Goal: Task Accomplishment & Management: Use online tool/utility

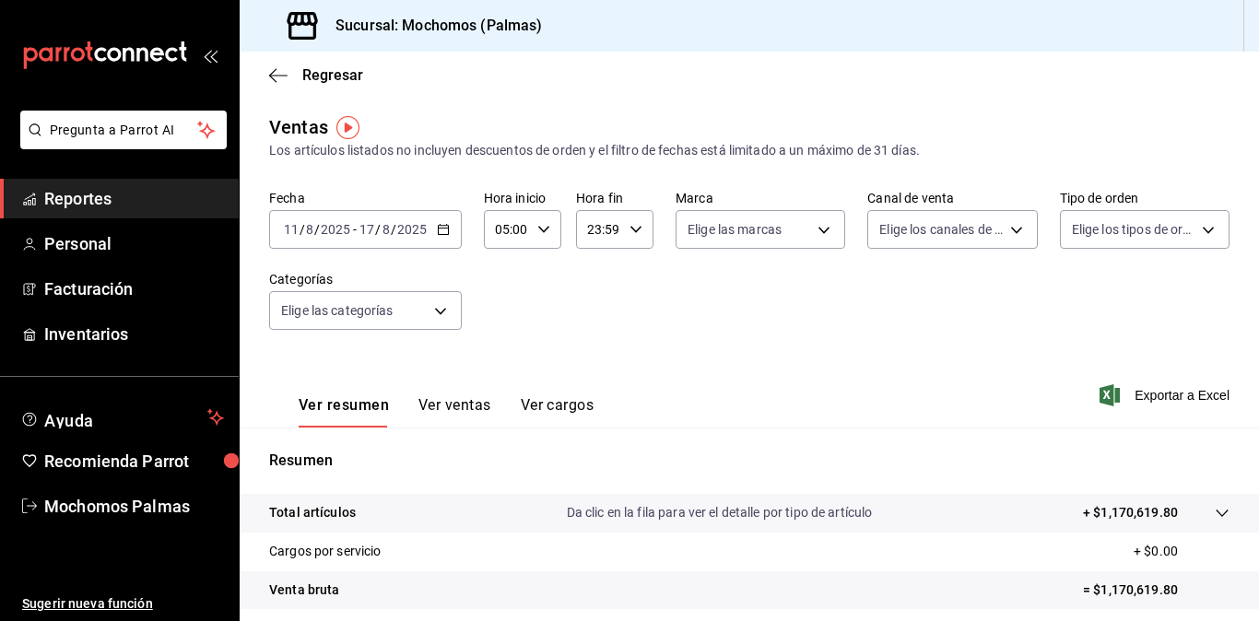
click at [758, 408] on div "Ver resumen Ver ventas Ver cargos Exportar a Excel" at bounding box center [749, 390] width 1019 height 76
click at [77, 206] on span "Reportes" at bounding box center [134, 198] width 180 height 25
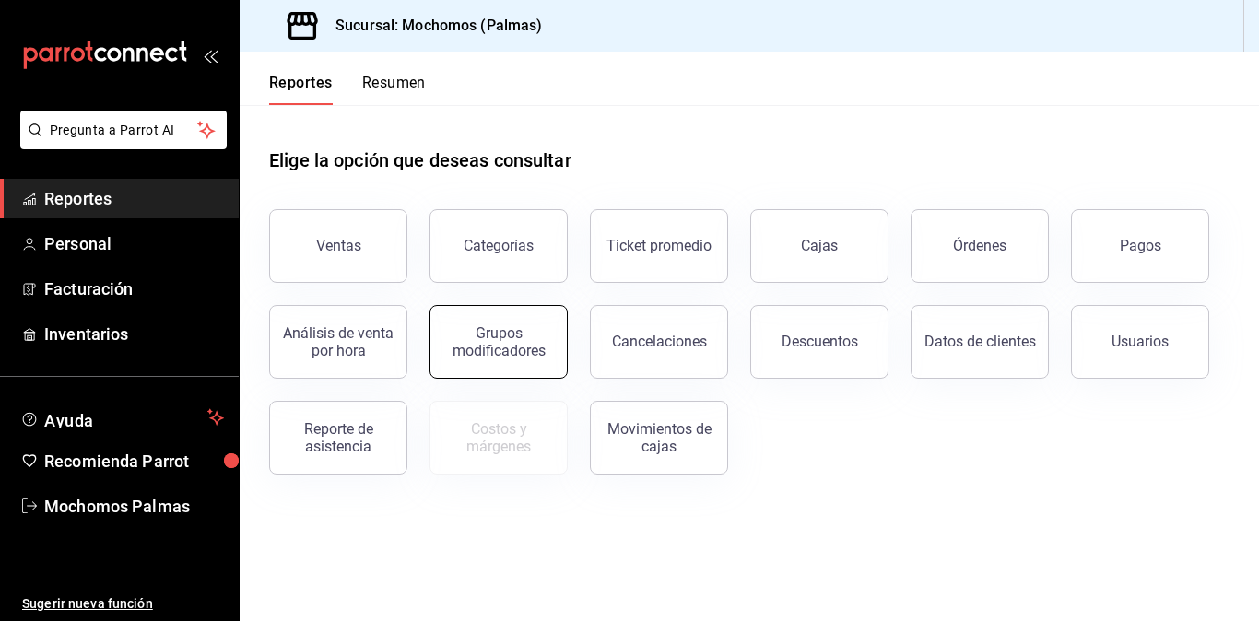
click at [505, 348] on div "Grupos modificadores" at bounding box center [499, 341] width 114 height 35
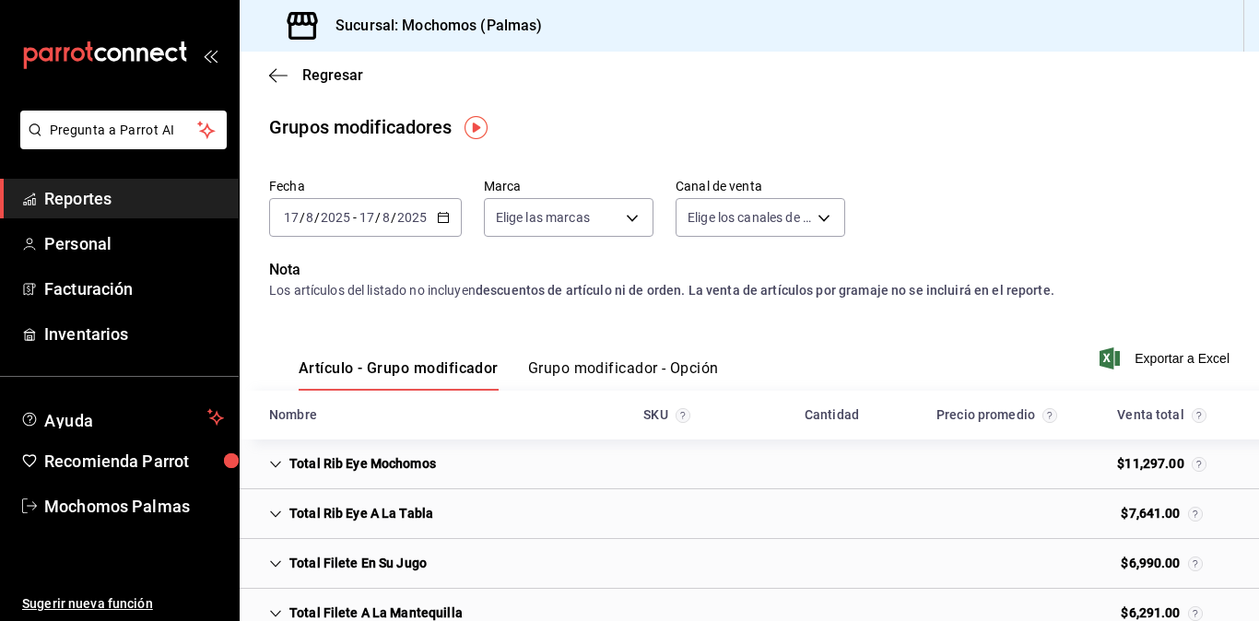
click at [441, 218] on icon "button" at bounding box center [443, 217] width 13 height 13
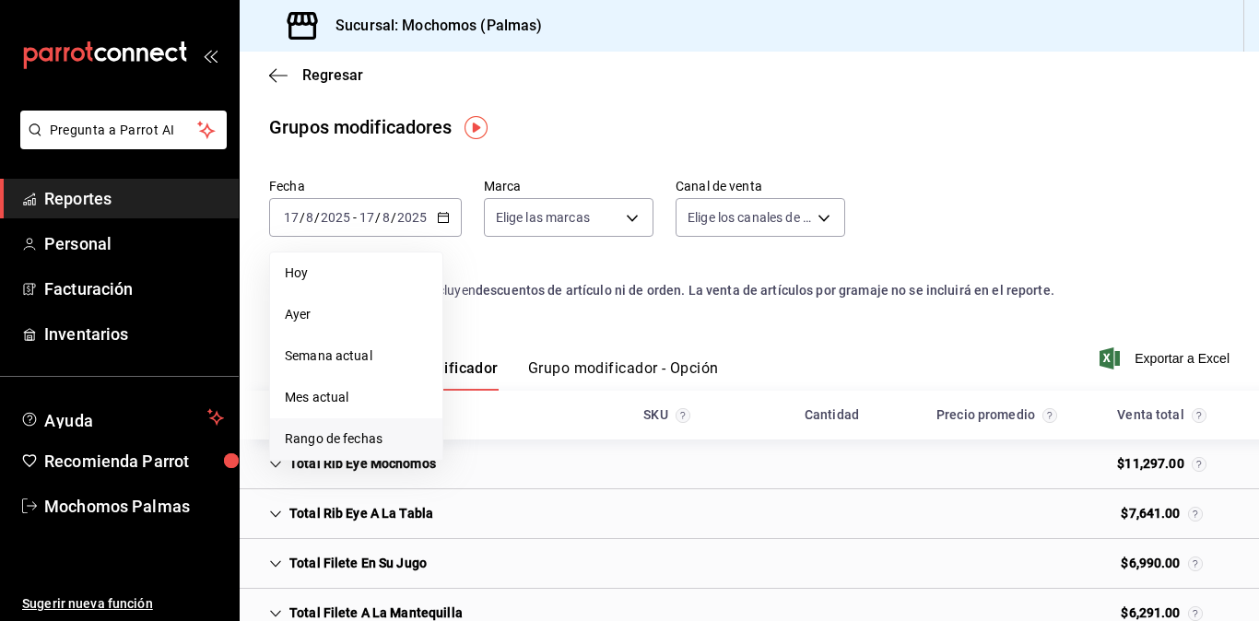
click at [375, 436] on span "Rango de fechas" at bounding box center [356, 439] width 143 height 19
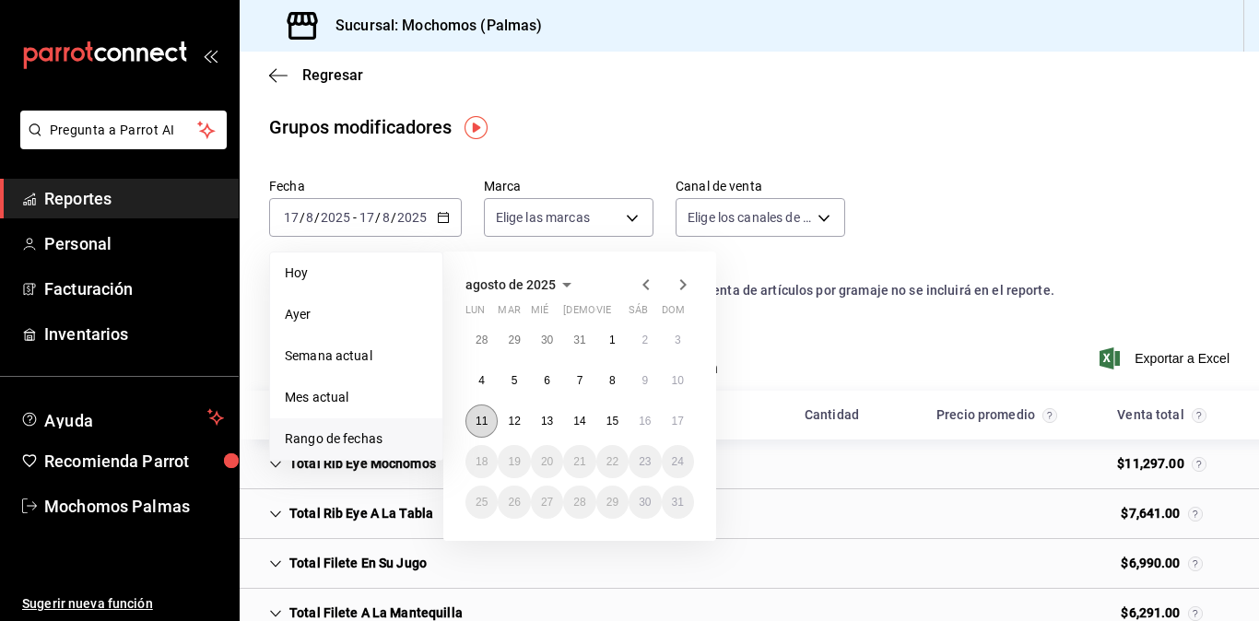
click at [487, 423] on abbr "11" at bounding box center [482, 421] width 12 height 13
drag, startPoint x: 487, startPoint y: 423, endPoint x: 681, endPoint y: 426, distance: 194.5
click at [681, 426] on div "28 29 30 31 1 2 3 4 5 6 7 8 9 10 11 12 13 14 15 16 17 18 19 20 21 22 23 24 25 2…" at bounding box center [579, 421] width 229 height 195
click at [684, 433] on button "17" at bounding box center [678, 421] width 32 height 33
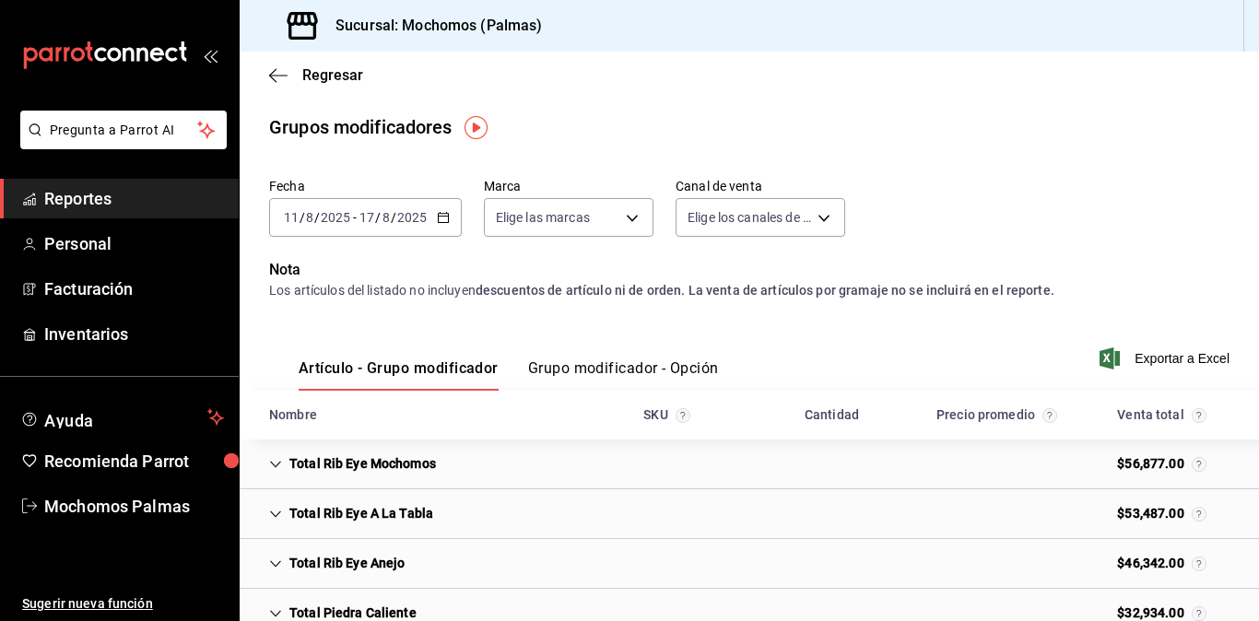
click at [673, 365] on button "Grupo modificador - Opción" at bounding box center [623, 374] width 191 height 31
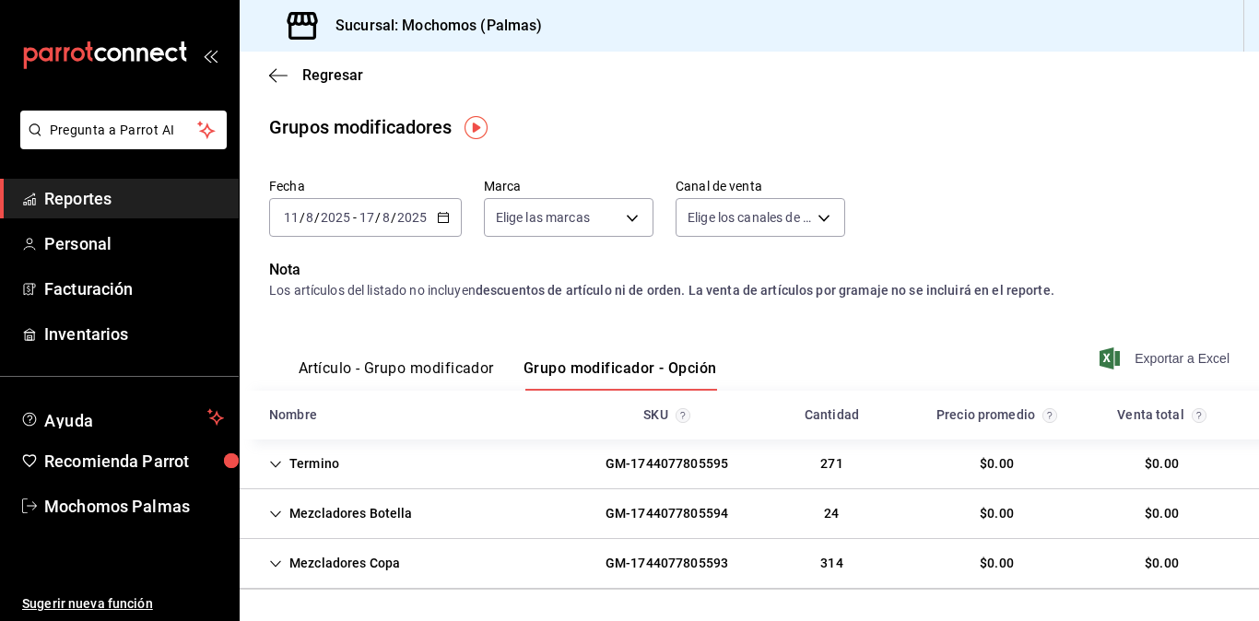
click at [1128, 355] on span "Exportar a Excel" at bounding box center [1166, 359] width 126 height 22
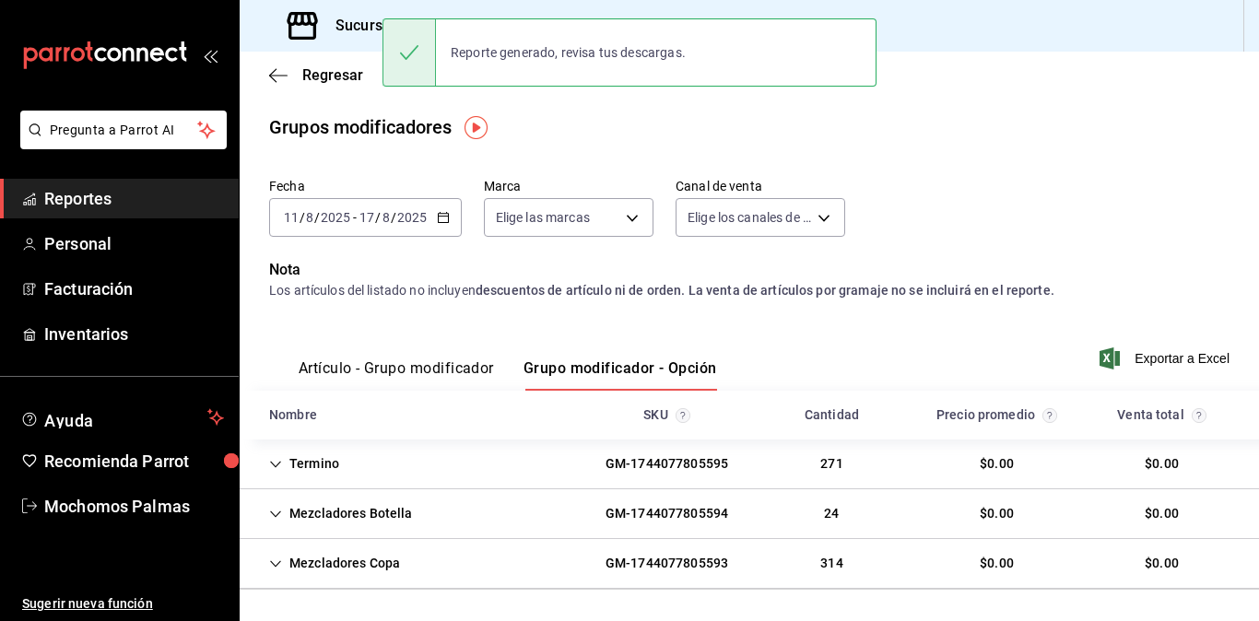
click at [1145, 121] on div "Grupos modificadores" at bounding box center [749, 127] width 1019 height 28
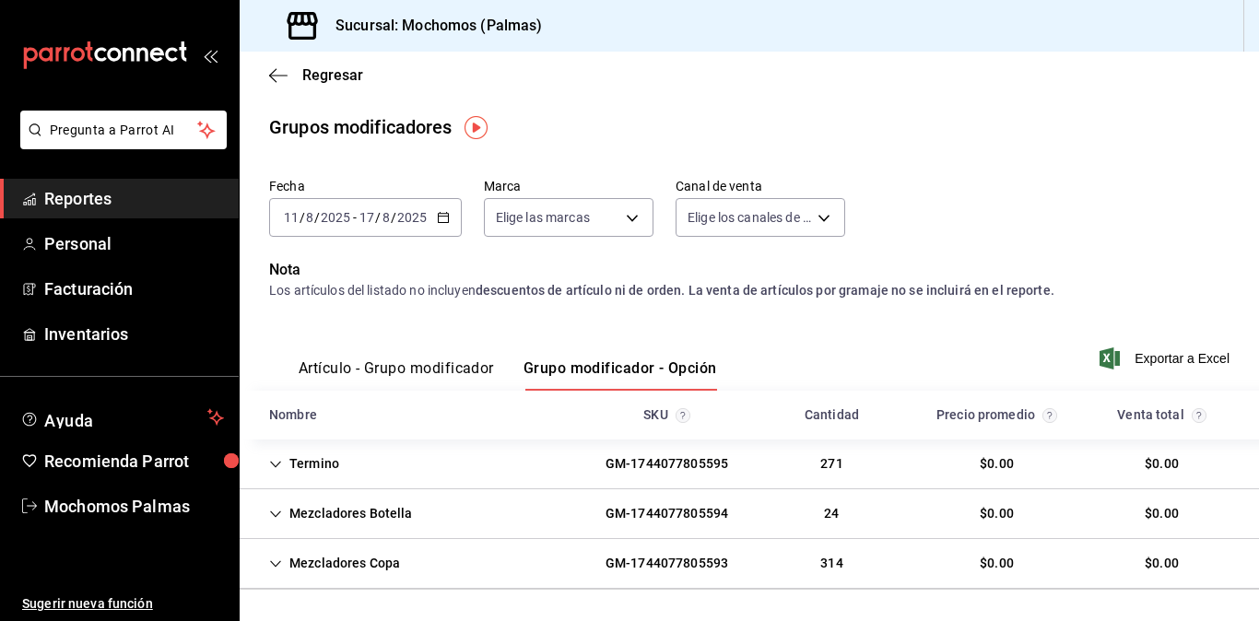
click at [145, 203] on span "Reportes" at bounding box center [134, 198] width 180 height 25
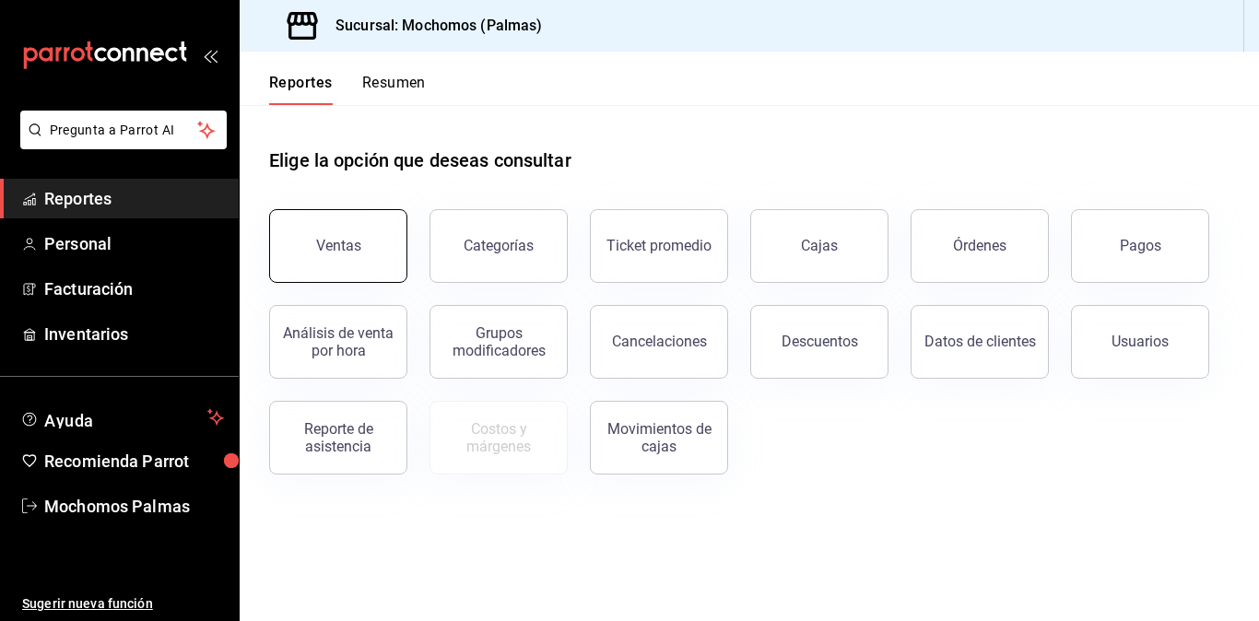
click at [328, 229] on button "Ventas" at bounding box center [338, 246] width 138 height 74
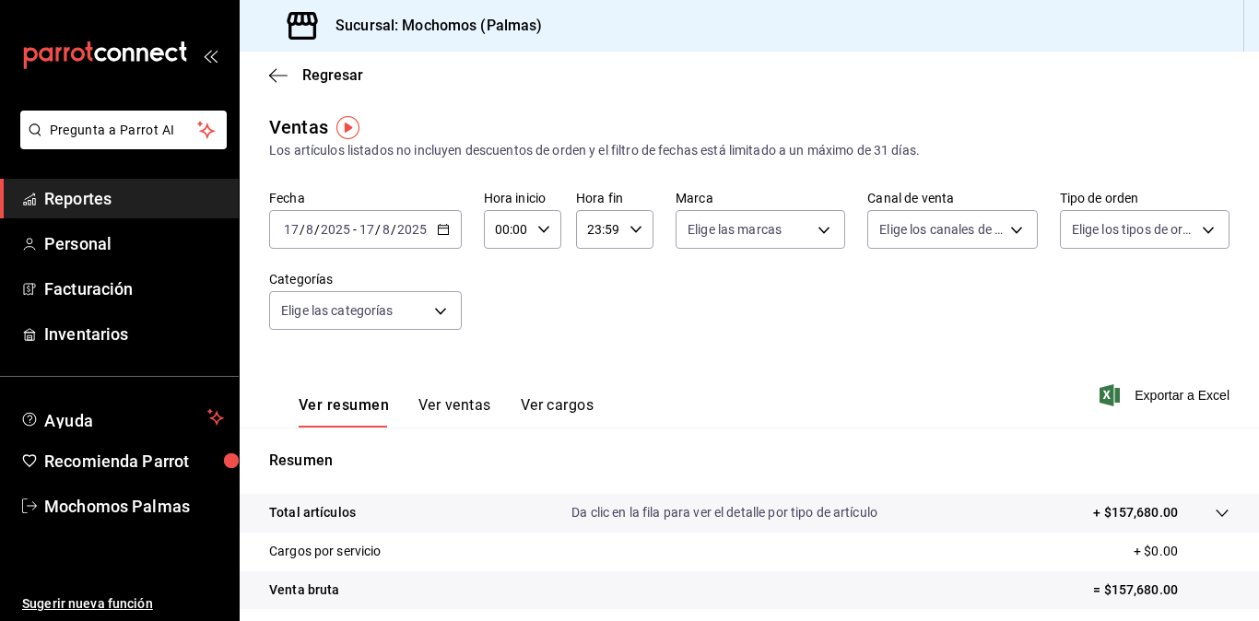
click at [451, 230] on div "[DATE] [DATE] - [DATE] [DATE]" at bounding box center [365, 229] width 193 height 39
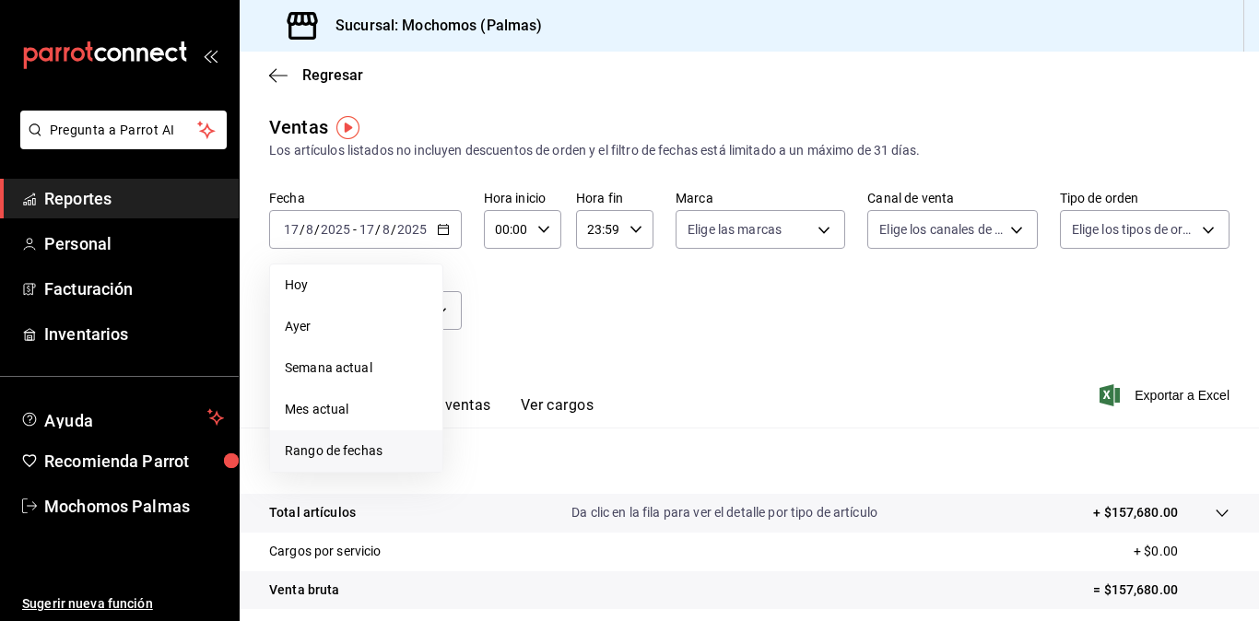
click at [346, 447] on span "Rango de fechas" at bounding box center [356, 451] width 143 height 19
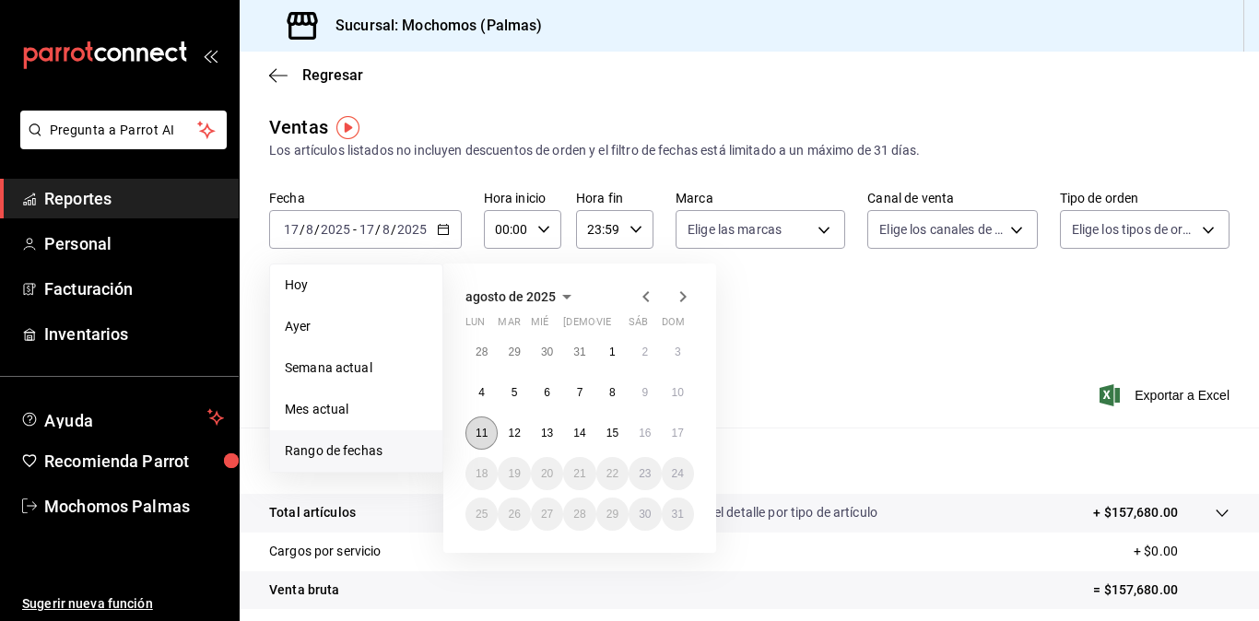
click at [482, 428] on abbr "11" at bounding box center [482, 433] width 12 height 13
drag, startPoint x: 482, startPoint y: 428, endPoint x: 686, endPoint y: 438, distance: 204.0
click at [686, 438] on div "28 29 30 31 1 2 3 4 5 6 7 8 9 10 11 12 13 14 15 16 17 18 19 20 21 22 23 24 25 2…" at bounding box center [579, 433] width 229 height 195
click at [686, 438] on button "17" at bounding box center [678, 433] width 32 height 33
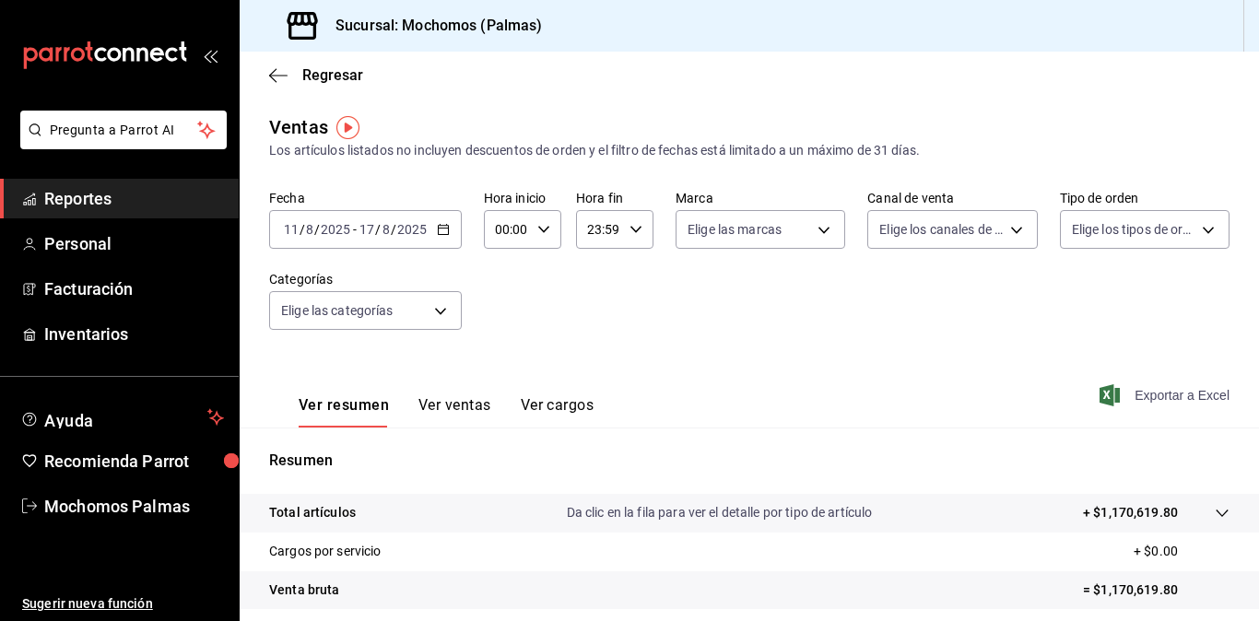
click at [1116, 389] on span "Exportar a Excel" at bounding box center [1166, 395] width 126 height 22
click at [543, 233] on icon "button" at bounding box center [543, 229] width 13 height 13
click at [492, 395] on button "03" at bounding box center [502, 409] width 30 height 37
type input "03:00"
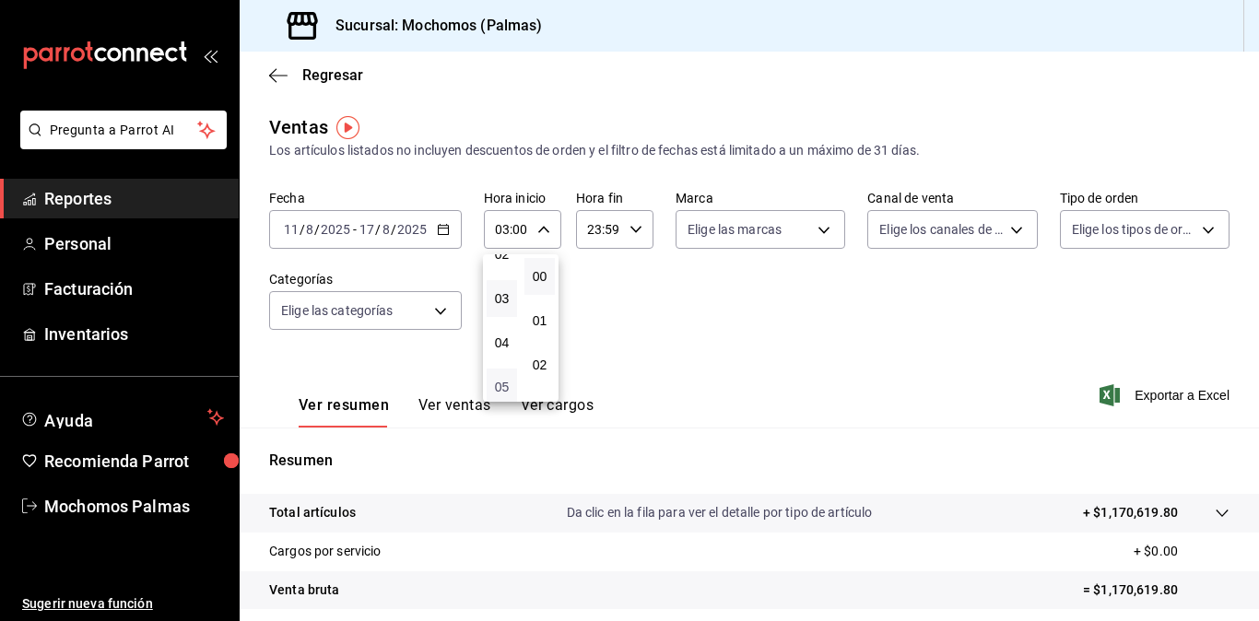
click at [506, 384] on span "05" at bounding box center [502, 387] width 8 height 15
type input "05:00"
click at [678, 351] on div at bounding box center [629, 310] width 1259 height 621
click at [1143, 389] on span "Exportar a Excel" at bounding box center [1166, 395] width 126 height 22
click at [446, 231] on icon "button" at bounding box center [443, 229] width 13 height 13
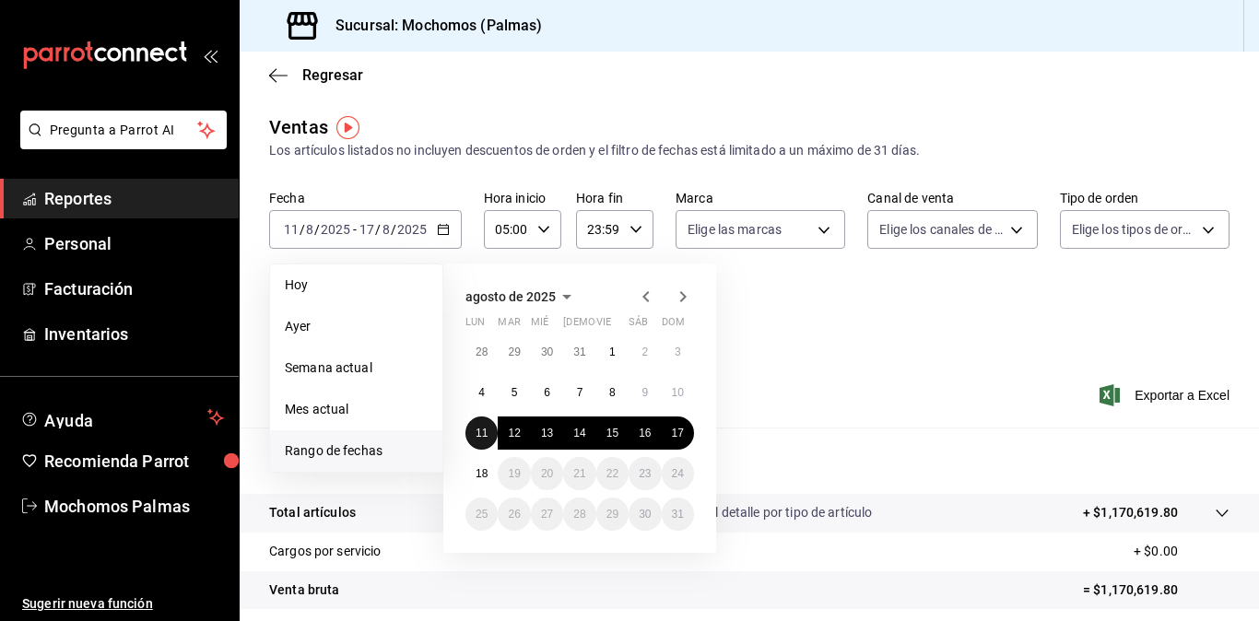
click at [477, 432] on abbr "11" at bounding box center [482, 433] width 12 height 13
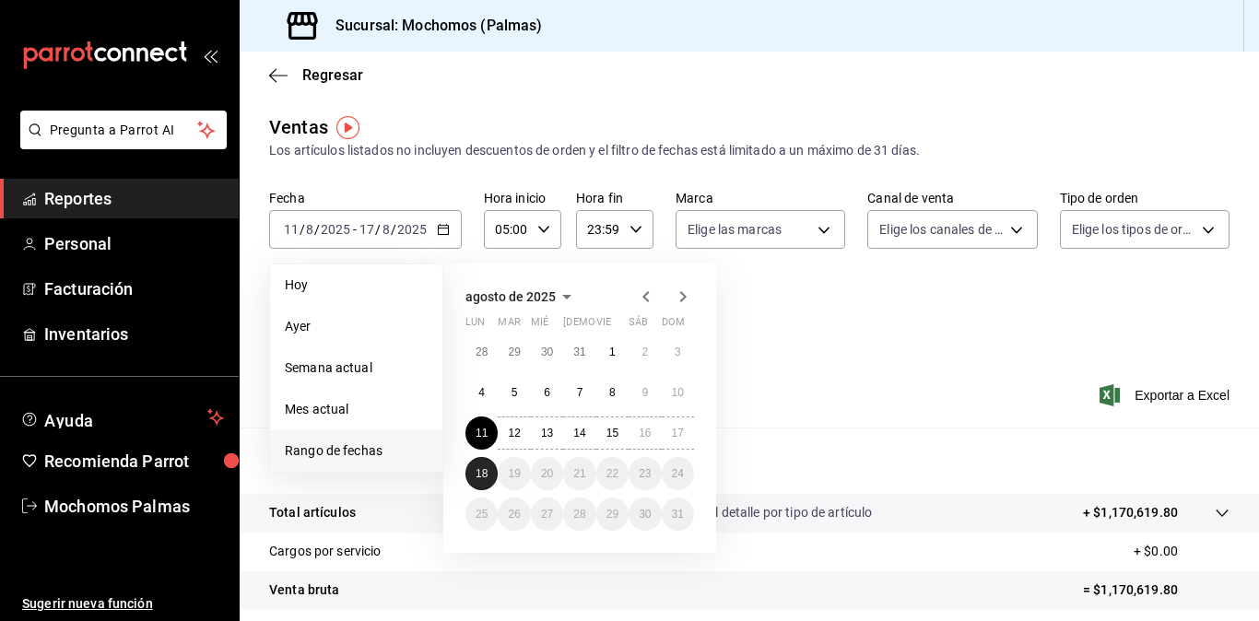
click at [480, 473] on abbr "18" at bounding box center [482, 473] width 12 height 13
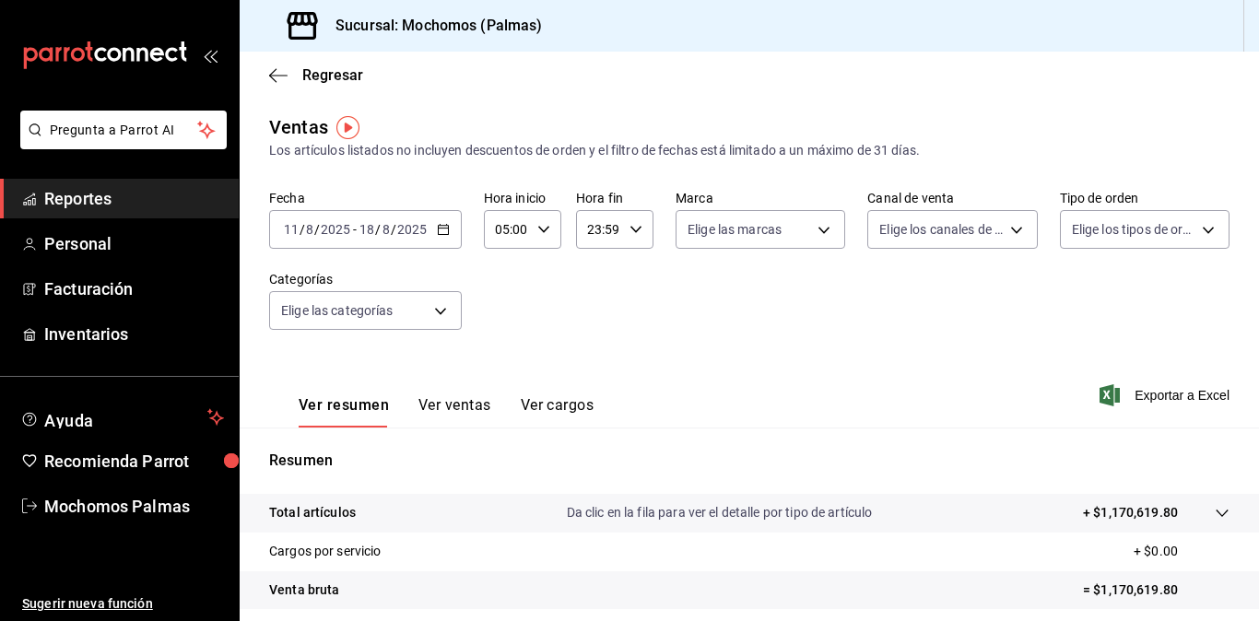
click at [634, 230] on \(Stroke\) "button" at bounding box center [635, 229] width 11 height 6
click at [591, 265] on button "20" at bounding box center [592, 247] width 30 height 37
type input "20:59"
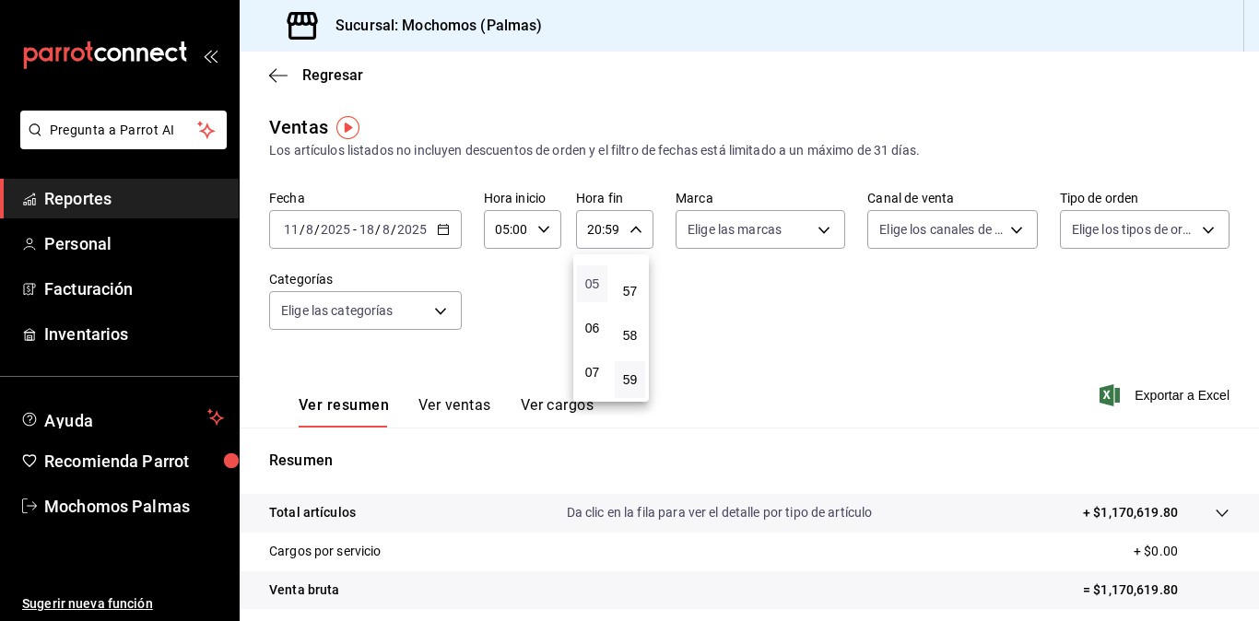
click at [591, 285] on span "05" at bounding box center [592, 284] width 8 height 15
click at [631, 262] on button "56" at bounding box center [630, 247] width 30 height 37
type input "05:56"
click at [631, 262] on button "00" at bounding box center [630, 276] width 30 height 37
type input "05:00"
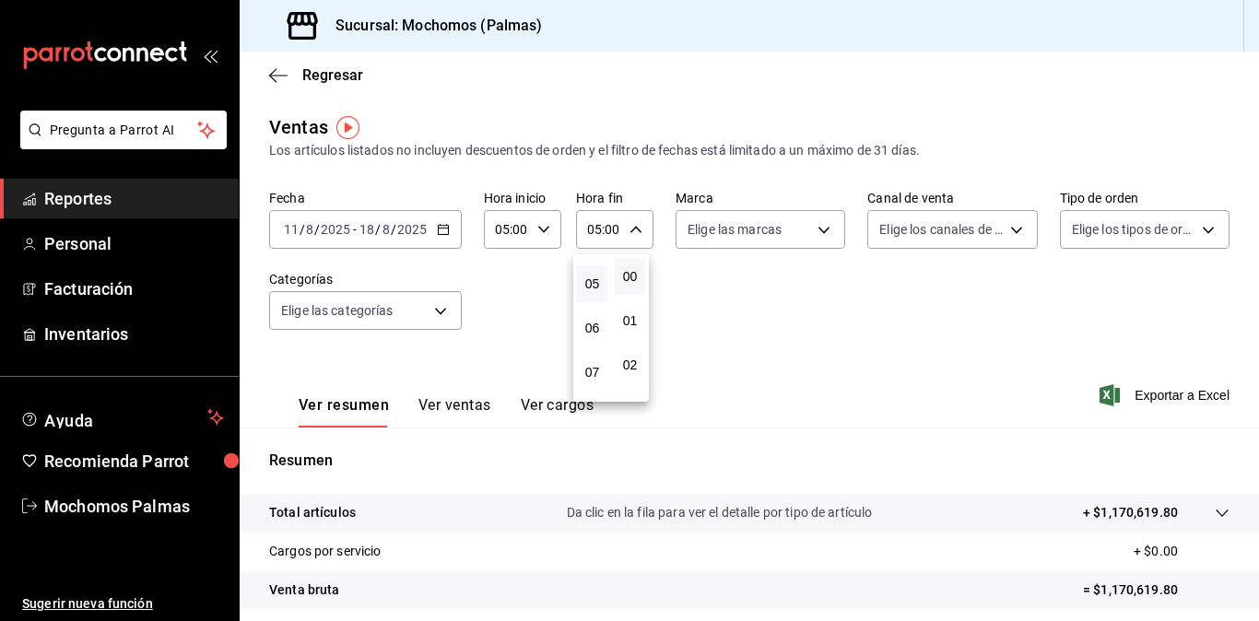
click at [716, 303] on div at bounding box center [629, 310] width 1259 height 621
